Goal: Task Accomplishment & Management: Use online tool/utility

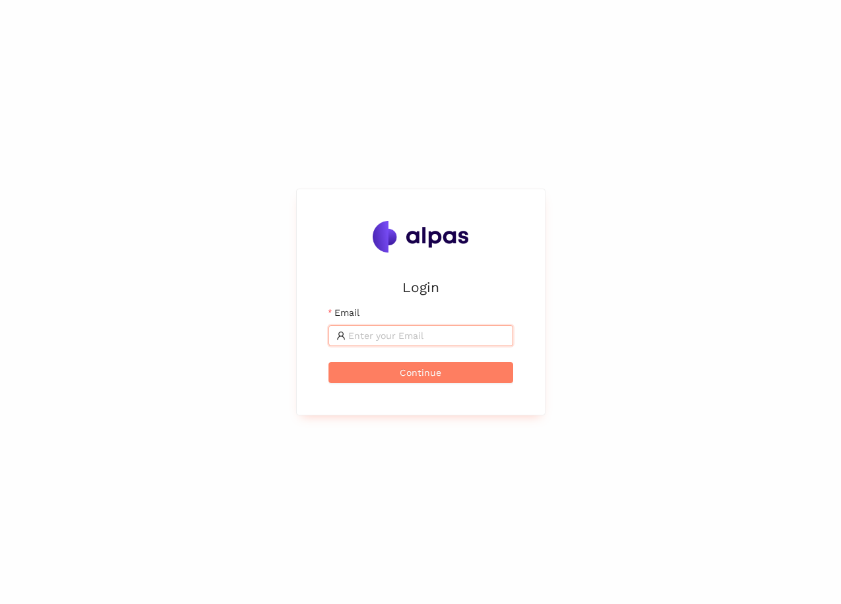
click at [423, 330] on input "Email" at bounding box center [426, 335] width 157 height 15
type input "[PERSON_NAME][EMAIL_ADDRESS]"
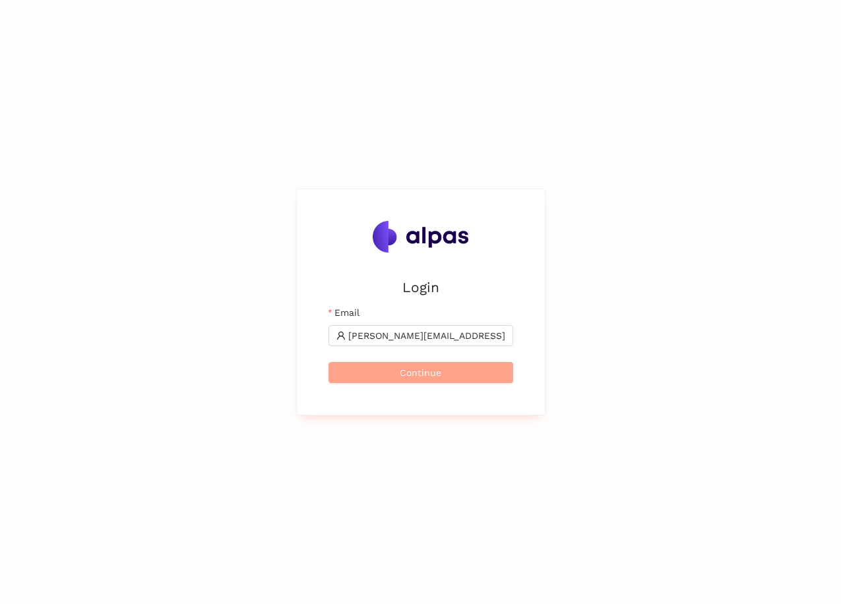
click at [438, 379] on span "Continue" at bounding box center [421, 372] width 42 height 15
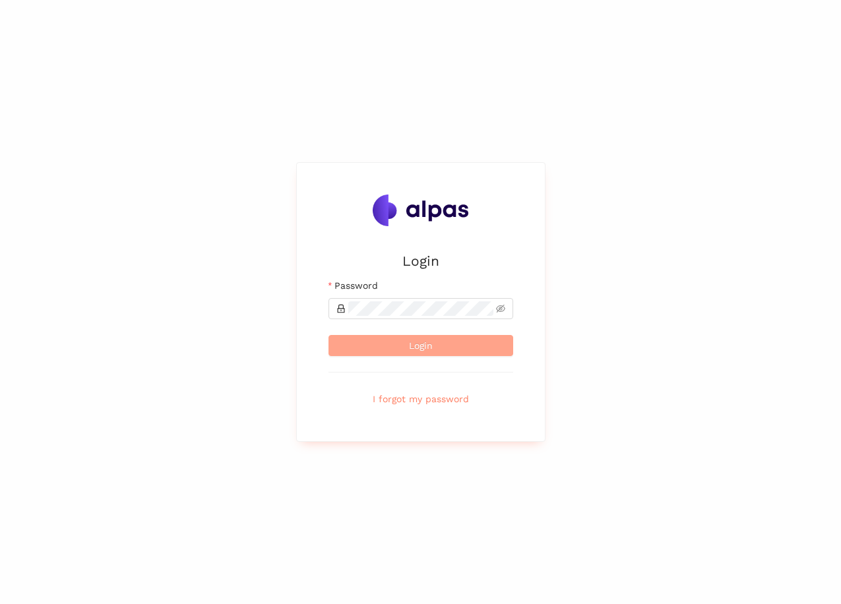
click at [413, 348] on span "Login" at bounding box center [421, 345] width 24 height 15
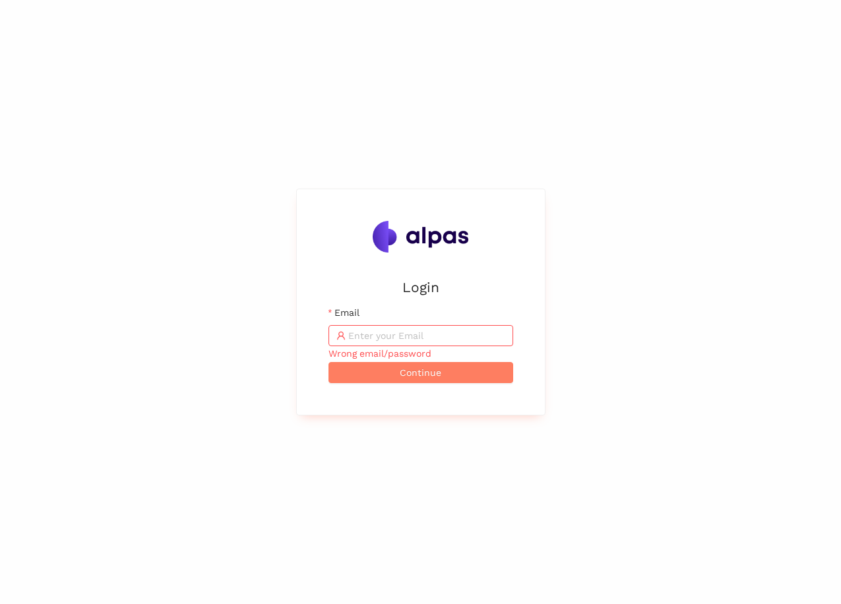
click at [414, 336] on input "Email" at bounding box center [426, 335] width 157 height 15
type input "[PERSON_NAME][EMAIL_ADDRESS]"
click at [422, 363] on button "Continue" at bounding box center [420, 372] width 185 height 21
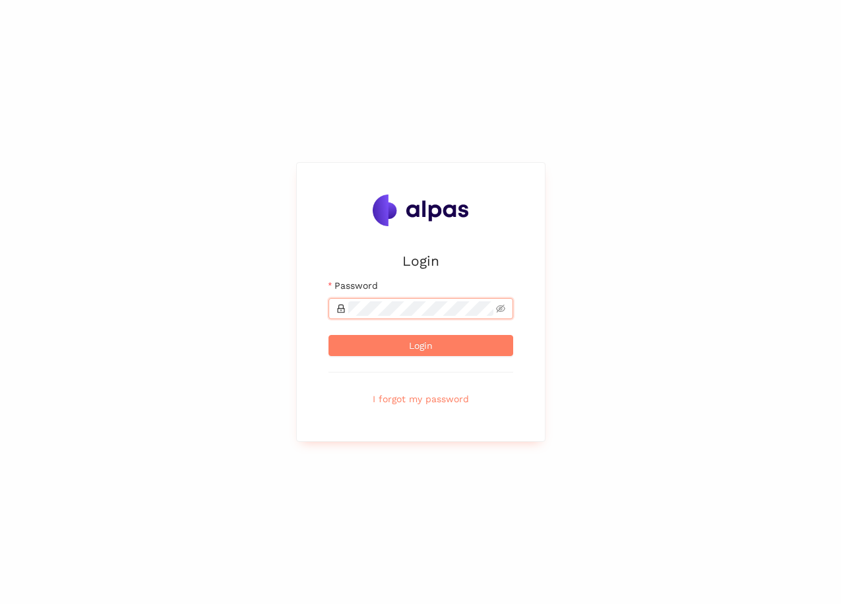
click at [328, 335] on button "Login" at bounding box center [420, 345] width 185 height 21
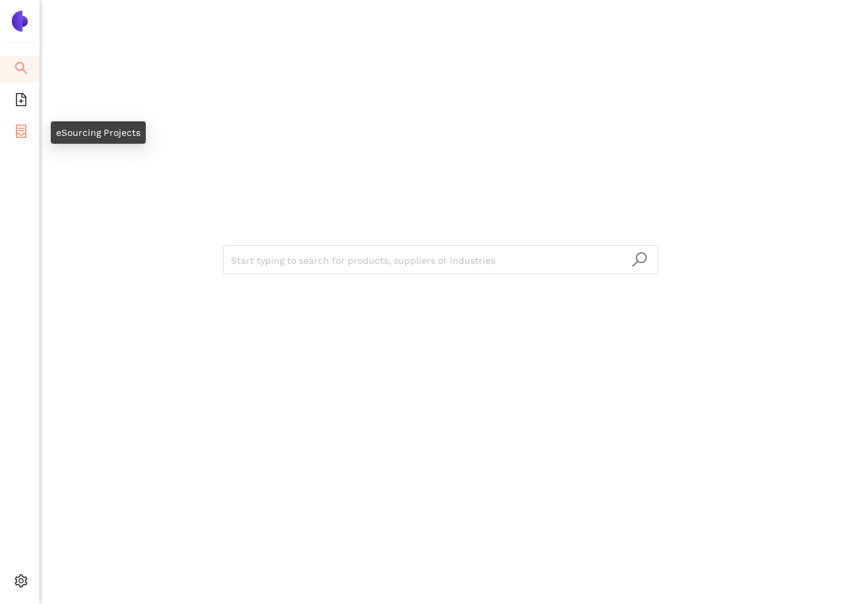
click at [8, 135] on li "eSourcing Projects" at bounding box center [19, 132] width 39 height 26
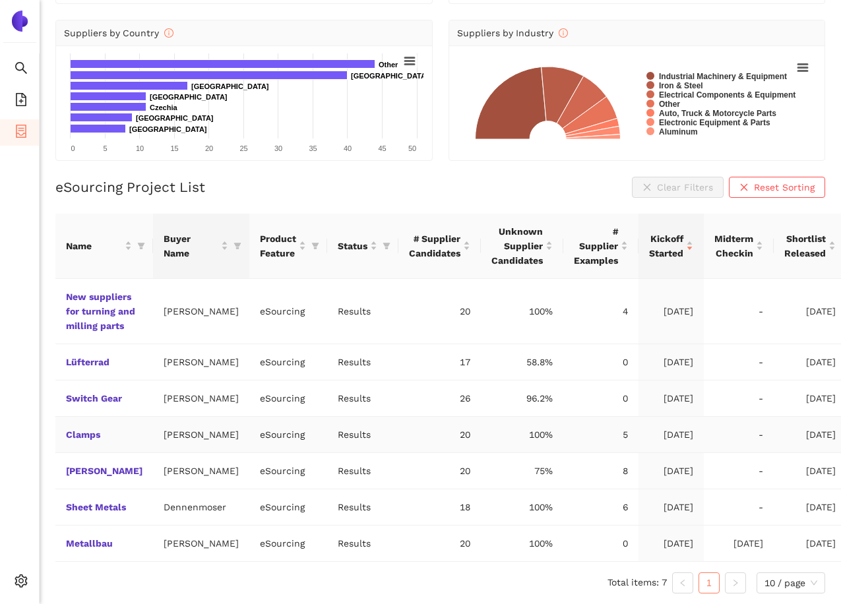
scroll to position [255, 0]
click at [21, 90] on span "file-add" at bounding box center [21, 101] width 13 height 26
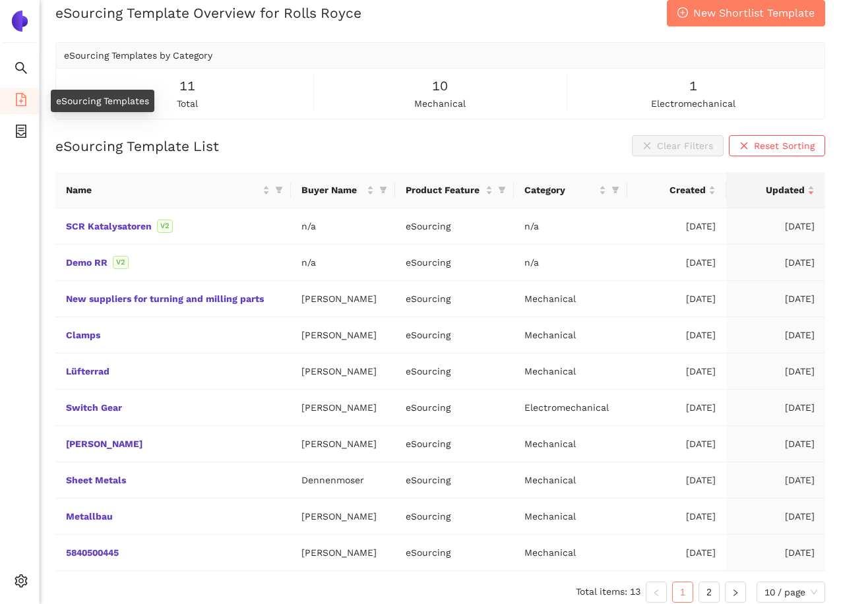
scroll to position [25, 0]
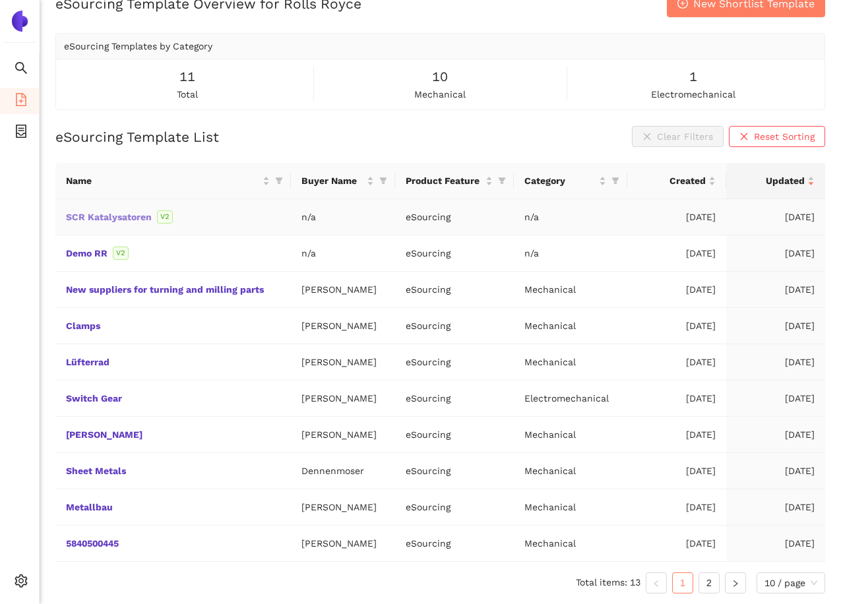
click at [0, 0] on link "SCR Katalysatoren" at bounding box center [0, 0] width 0 height 0
